Goal: Navigation & Orientation: Understand site structure

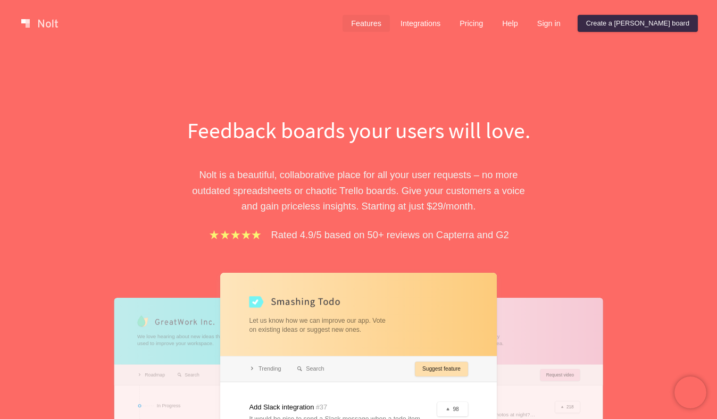
click at [390, 21] on link "Features" at bounding box center [366, 23] width 47 height 17
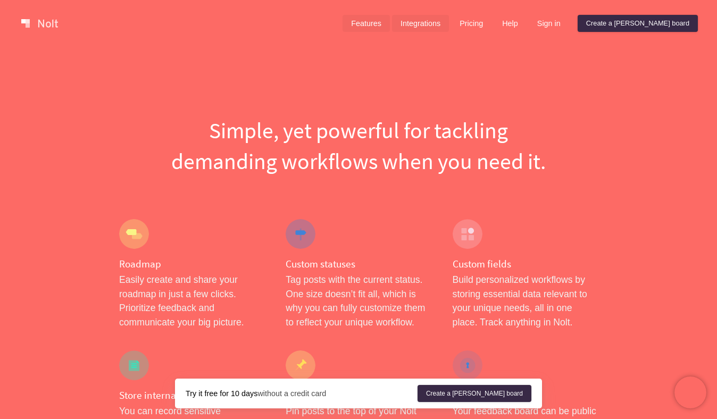
click at [449, 26] on link "Integrations" at bounding box center [420, 23] width 57 height 17
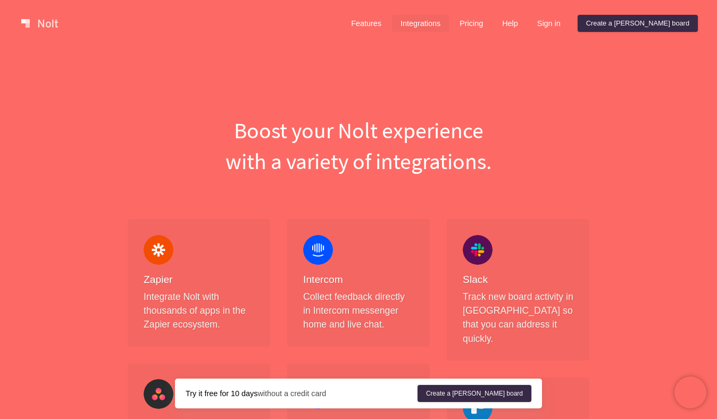
click at [46, 19] on link at bounding box center [39, 23] width 45 height 17
